Goal: Find specific page/section: Find specific page/section

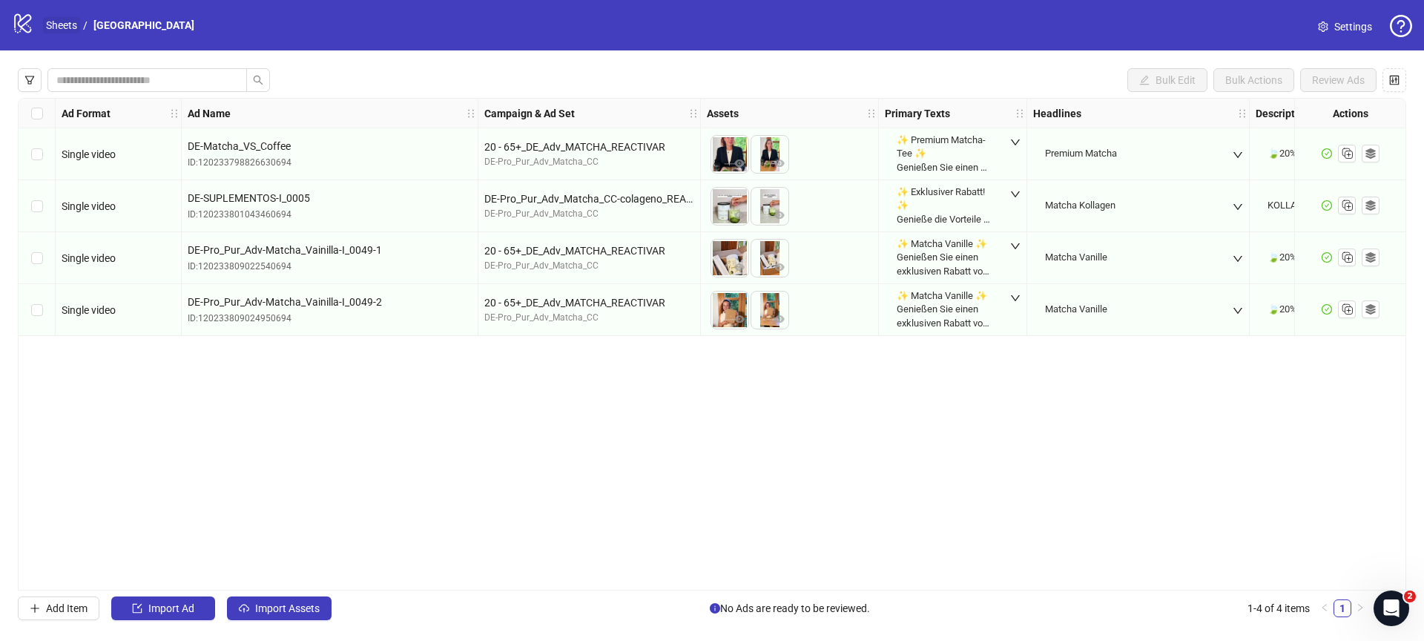
click at [51, 23] on link "Sheets" at bounding box center [61, 25] width 37 height 16
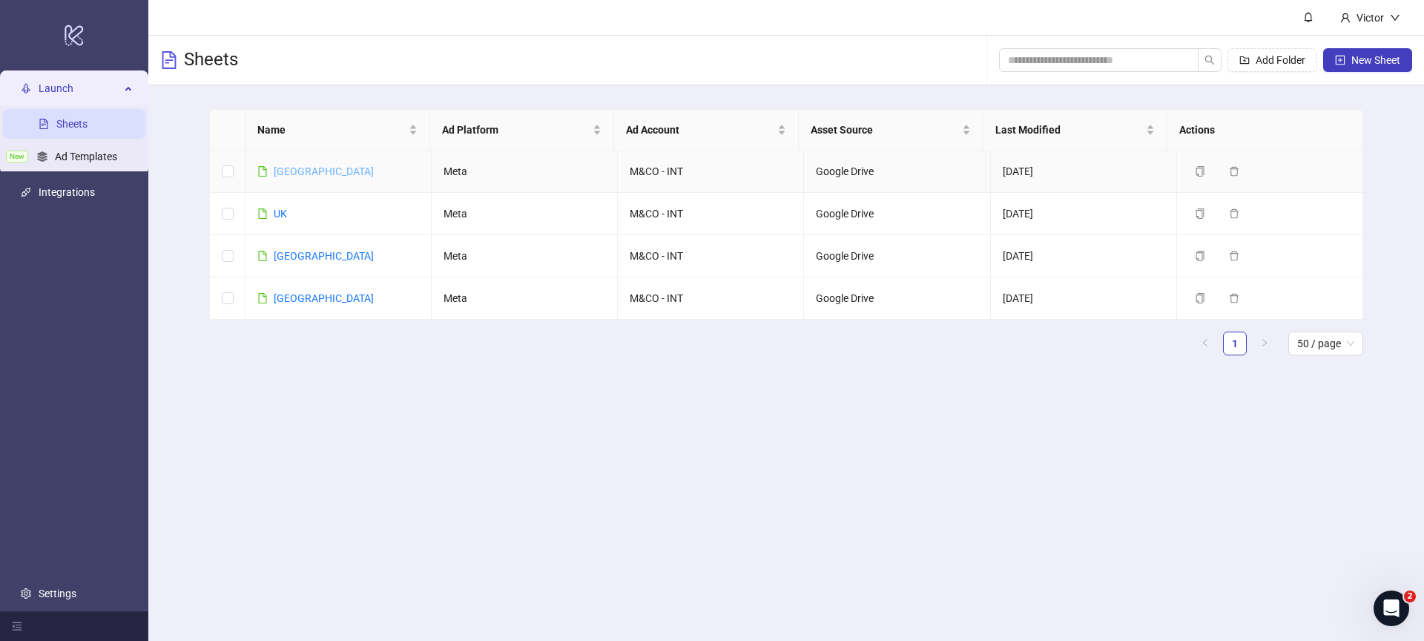
click at [280, 174] on link "[GEOGRAPHIC_DATA]" at bounding box center [324, 171] width 100 height 12
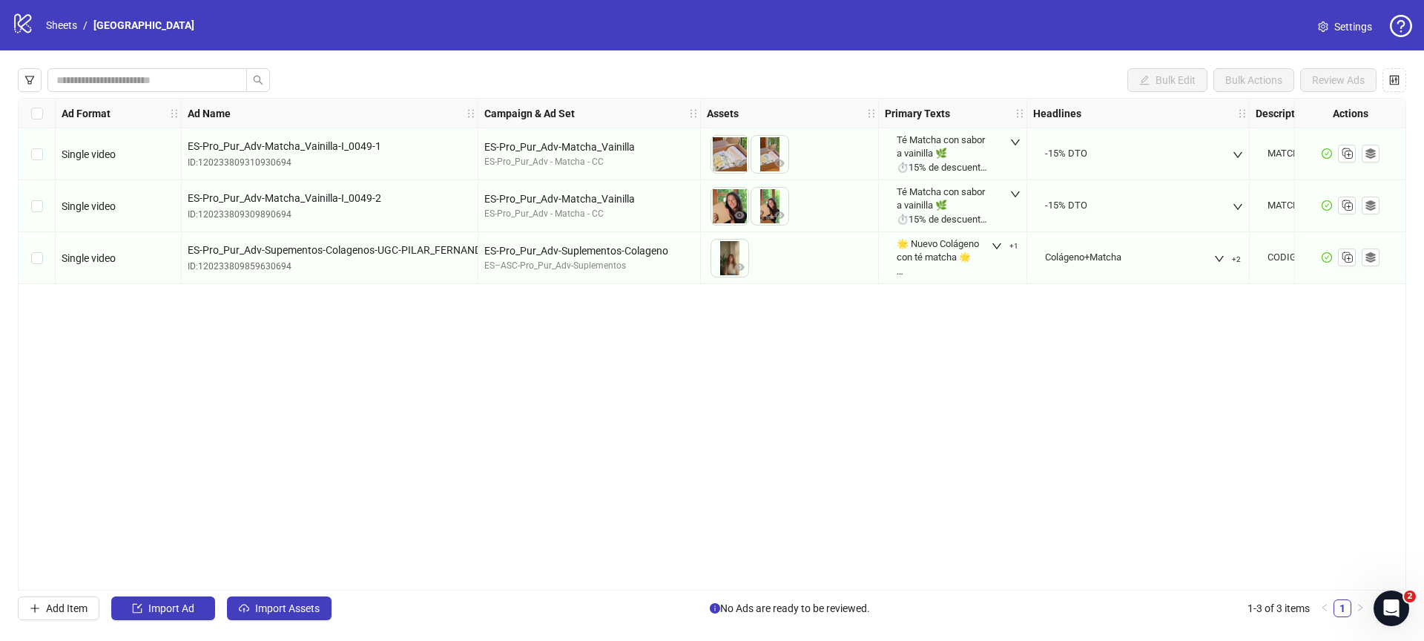
click at [68, 33] on div "logo/logo-mobile Sheets / [GEOGRAPHIC_DATA]" at bounding box center [106, 25] width 188 height 27
click at [63, 28] on link "Sheets" at bounding box center [61, 25] width 37 height 16
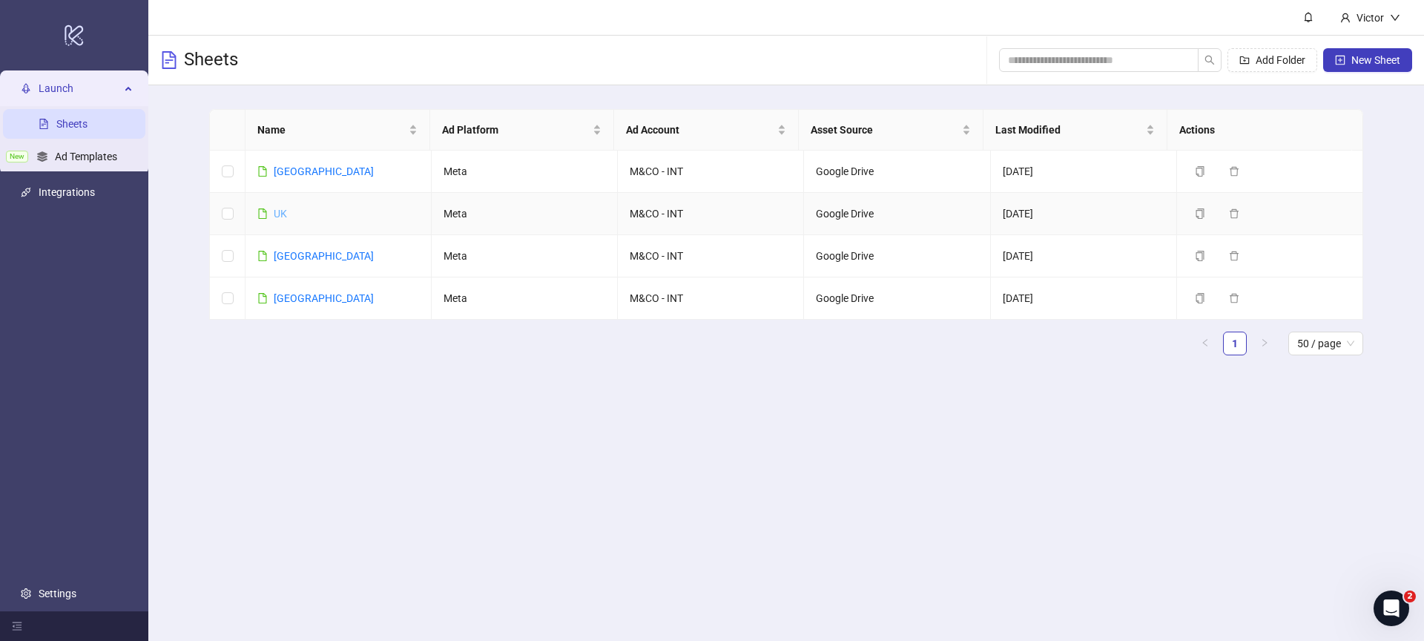
click at [280, 211] on link "UK" at bounding box center [280, 214] width 13 height 12
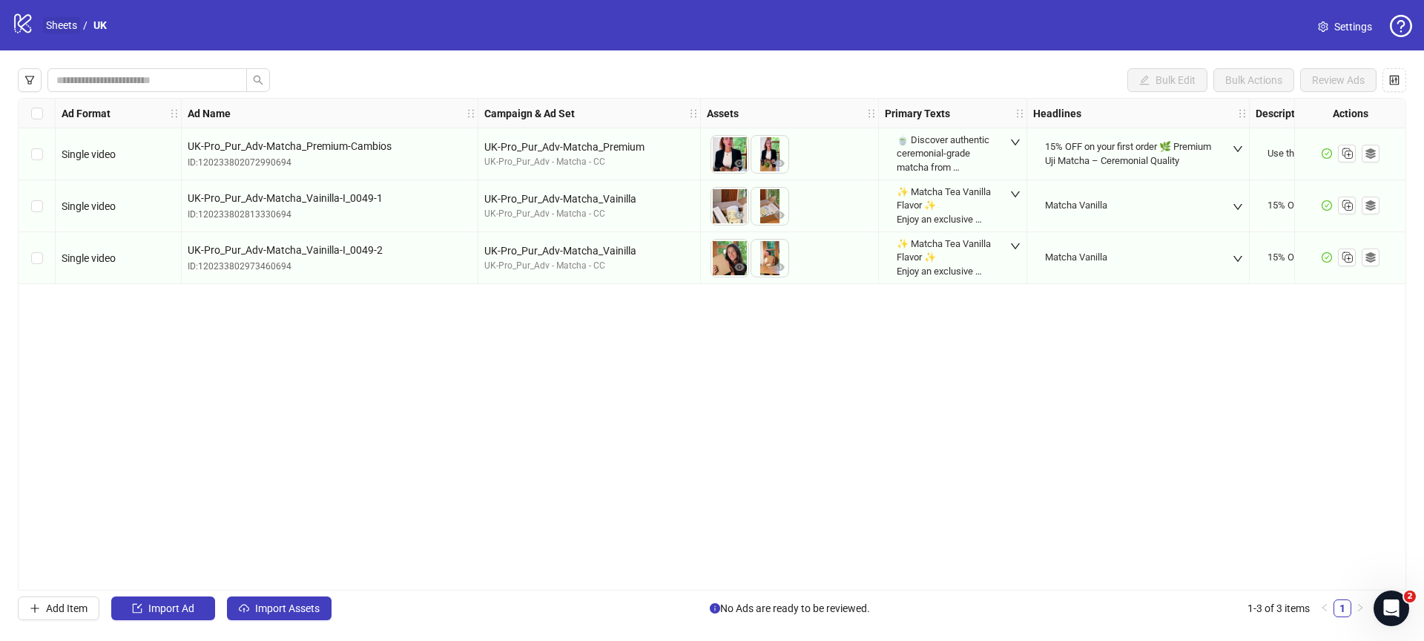
click at [74, 23] on link "Sheets" at bounding box center [61, 25] width 37 height 16
